Goal: Task Accomplishment & Management: Complete application form

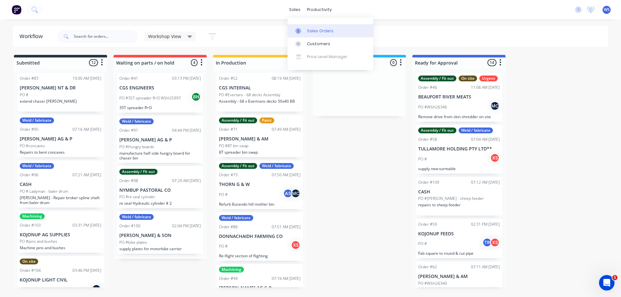
click at [313, 32] on div "Sales Orders" at bounding box center [320, 31] width 27 height 6
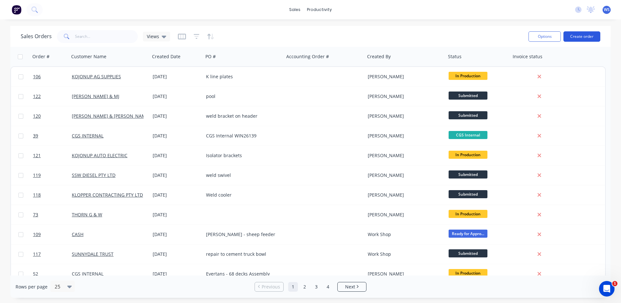
click at [580, 34] on button "Create order" at bounding box center [581, 36] width 37 height 10
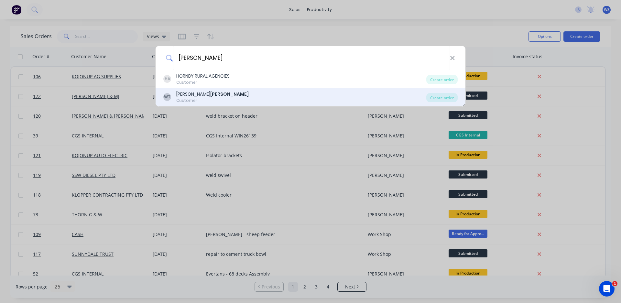
type input "[PERSON_NAME]"
click at [210, 97] on b "[PERSON_NAME]" at bounding box center [229, 94] width 38 height 6
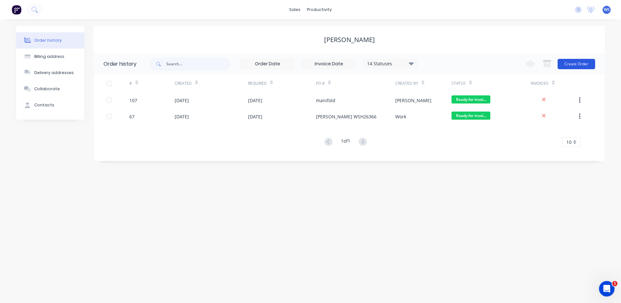
click at [585, 64] on button "Create Order" at bounding box center [576, 64] width 38 height 10
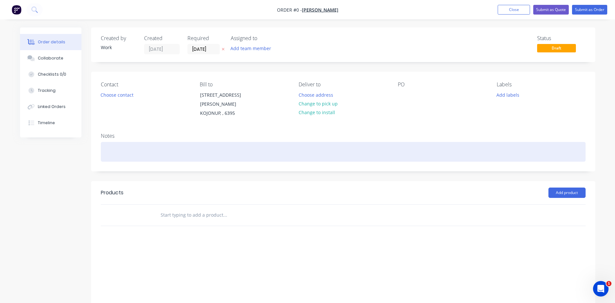
click at [182, 142] on div at bounding box center [343, 152] width 485 height 20
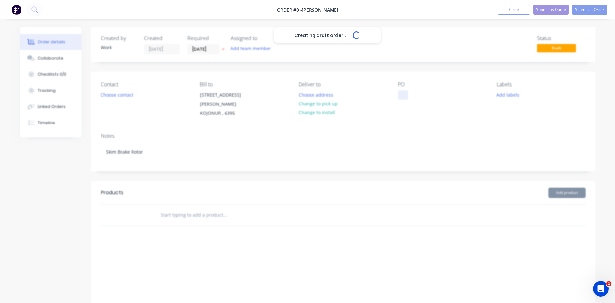
click at [406, 92] on div "Creating draft order... Loading... Order details Collaborate Checklists 0/0 Tra…" at bounding box center [308, 184] width 588 height 314
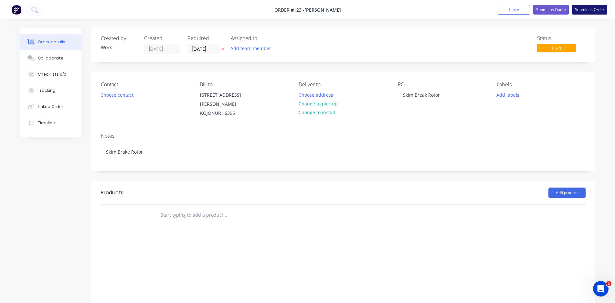
click at [587, 11] on button "Submit as Order" at bounding box center [589, 10] width 35 height 10
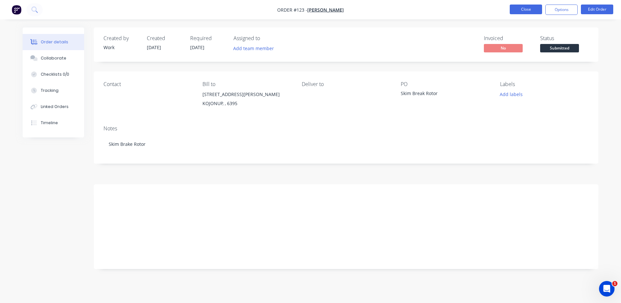
click at [519, 11] on button "Close" at bounding box center [526, 10] width 32 height 10
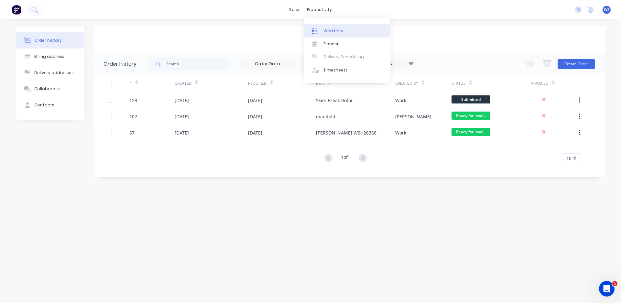
click at [335, 28] on div "Workflow" at bounding box center [332, 31] width 19 height 6
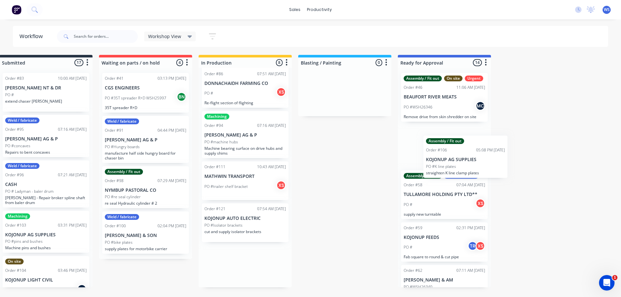
scroll to position [0, 16]
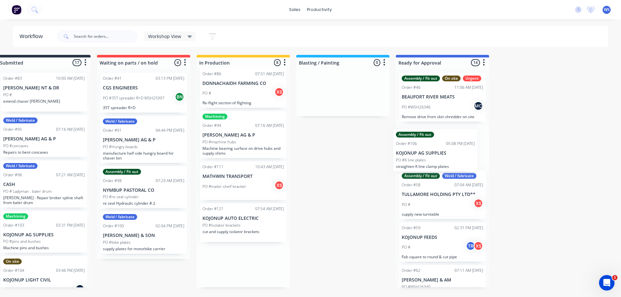
drag, startPoint x: 255, startPoint y: 193, endPoint x: 438, endPoint y: 163, distance: 185.2
click at [438, 163] on div "Submitted 17 Sort By Created date Required date Order number Customer name Most…" at bounding box center [424, 171] width 891 height 233
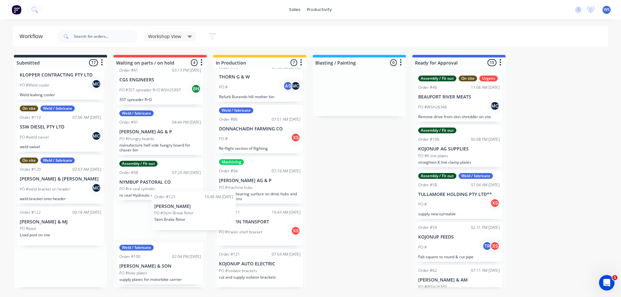
scroll to position [0, 0]
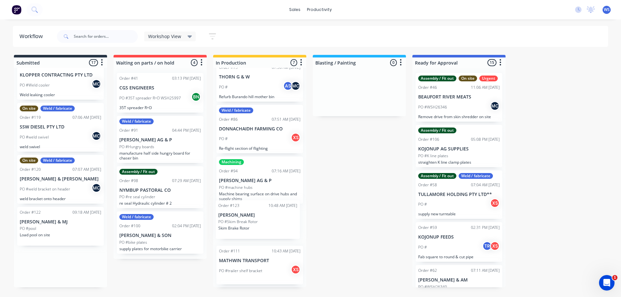
drag, startPoint x: 45, startPoint y: 272, endPoint x: 247, endPoint y: 223, distance: 207.6
click at [247, 223] on div "Submitted 17 Sort By Created date Required date Order number Customer name Most…" at bounding box center [440, 171] width 891 height 233
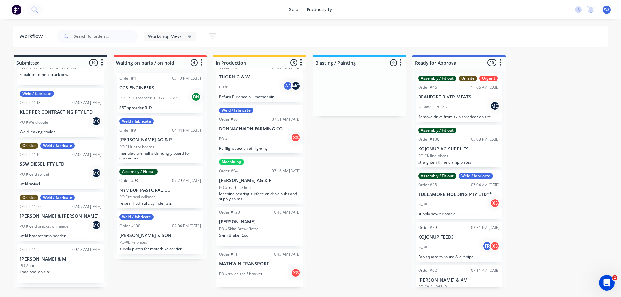
scroll to position [542, 0]
